Goal: Task Accomplishment & Management: Manage account settings

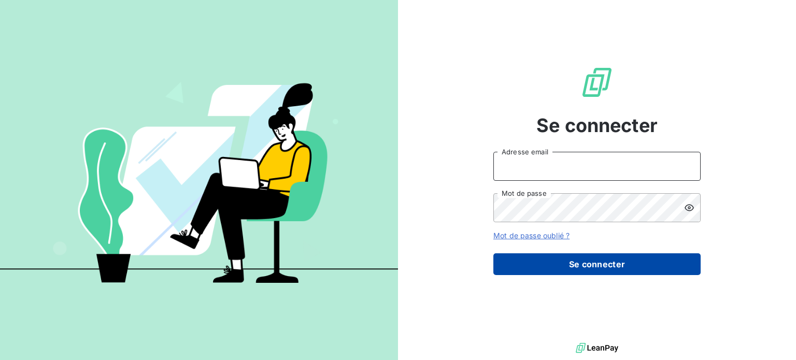
type input "[EMAIL_ADDRESS][DOMAIN_NAME]"
click at [526, 261] on button "Se connecter" at bounding box center [596, 264] width 207 height 22
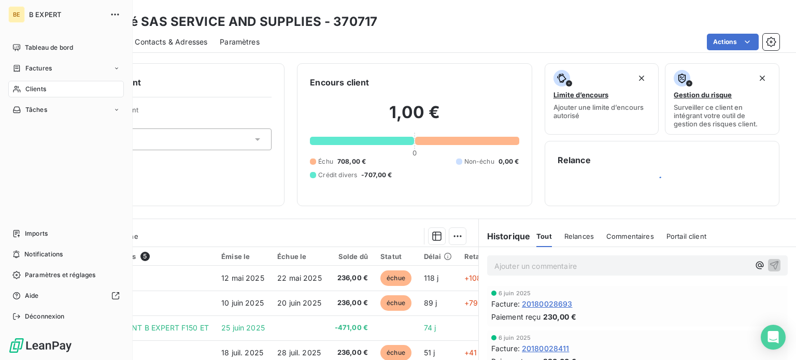
click at [68, 94] on div "Clients" at bounding box center [66, 89] width 116 height 17
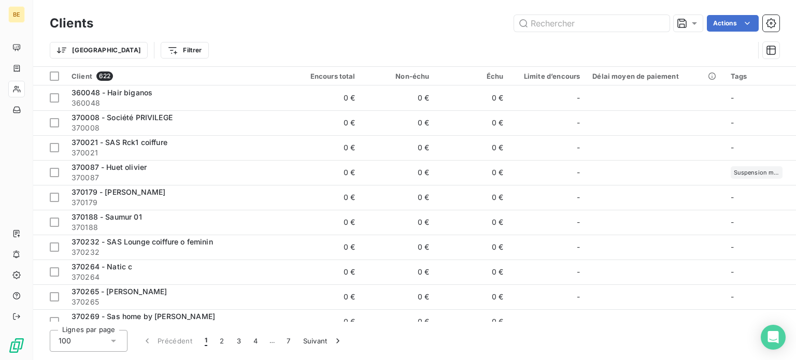
type input "j"
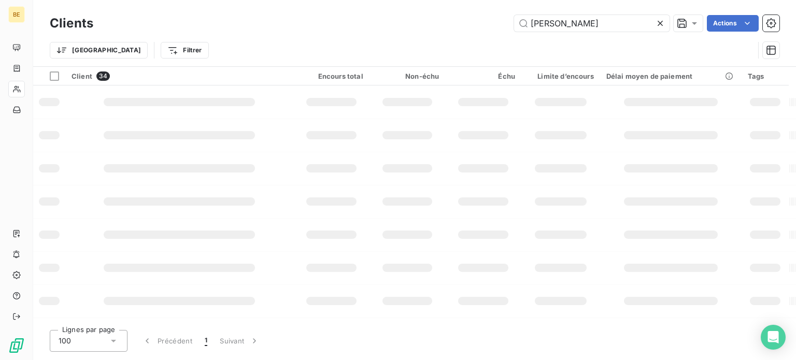
type input "[PERSON_NAME]"
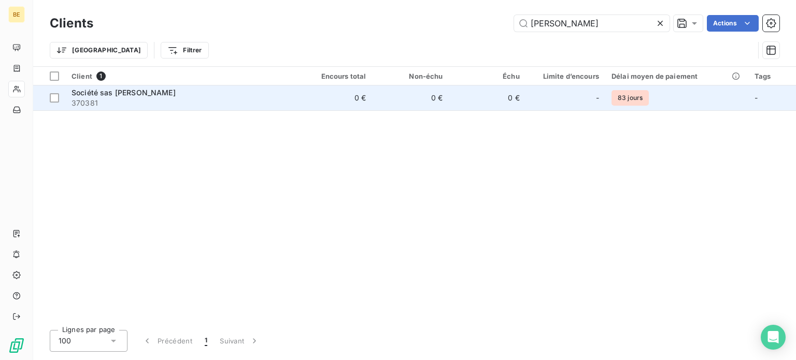
click at [444, 101] on td "0 €" at bounding box center [410, 97] width 77 height 25
